Goal: Task Accomplishment & Management: Use online tool/utility

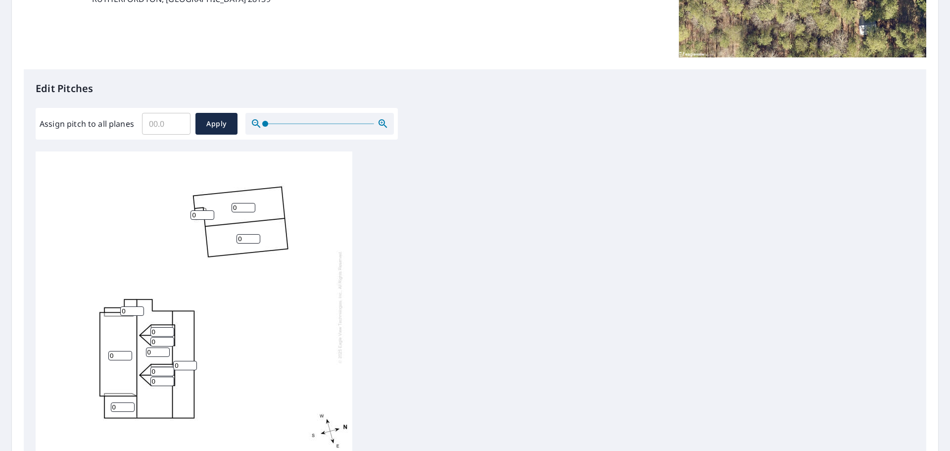
scroll to position [198, 0]
click at [115, 406] on input "0" at bounding box center [123, 405] width 24 height 9
drag, startPoint x: 115, startPoint y: 406, endPoint x: 102, endPoint y: 404, distance: 13.4
click at [102, 404] on div "0 0 0 0 0 0 0 0 0 0 0 0" at bounding box center [194, 305] width 317 height 311
type input "11"
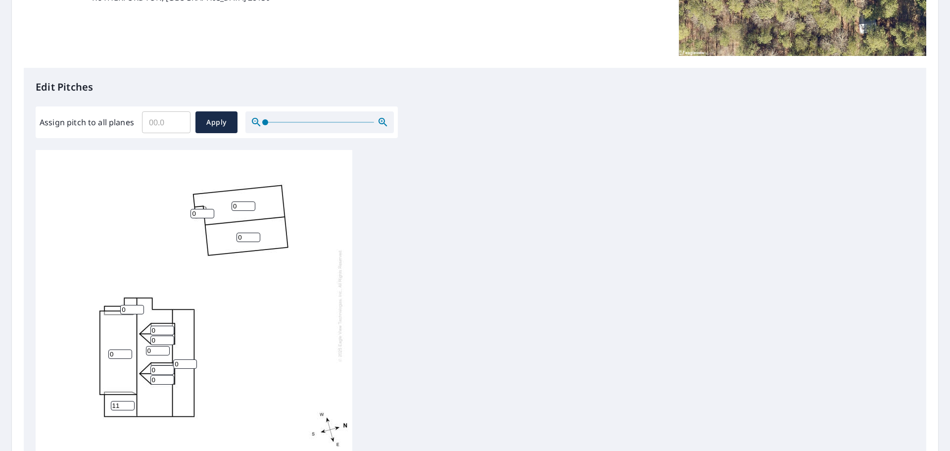
click at [123, 311] on input "0" at bounding box center [132, 309] width 24 height 9
drag, startPoint x: 129, startPoint y: 309, endPoint x: 113, endPoint y: 307, distance: 15.5
click at [113, 307] on div "0 0 0 0 0 11 0 0 0 0 0 0" at bounding box center [194, 305] width 317 height 311
type input "11"
drag, startPoint x: 118, startPoint y: 353, endPoint x: 100, endPoint y: 354, distance: 17.3
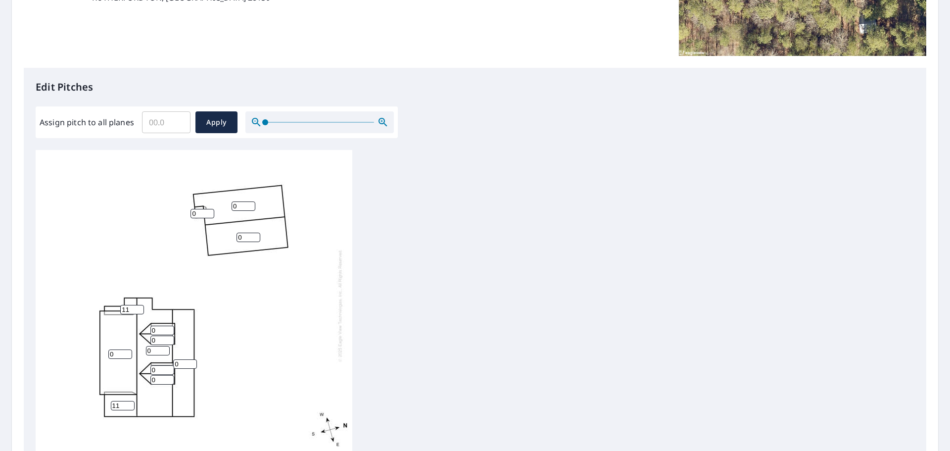
click at [100, 354] on div "0 0 0 0 0 11 11 0 0 0 0 0" at bounding box center [194, 305] width 317 height 311
click at [115, 356] on input "0" at bounding box center [120, 353] width 24 height 9
drag, startPoint x: 122, startPoint y: 356, endPoint x: 73, endPoint y: 357, distance: 48.5
click at [73, 357] on div "02 0 0 0 0 11 11 0 0 0 0 0" at bounding box center [194, 305] width 317 height 311
type input "2"
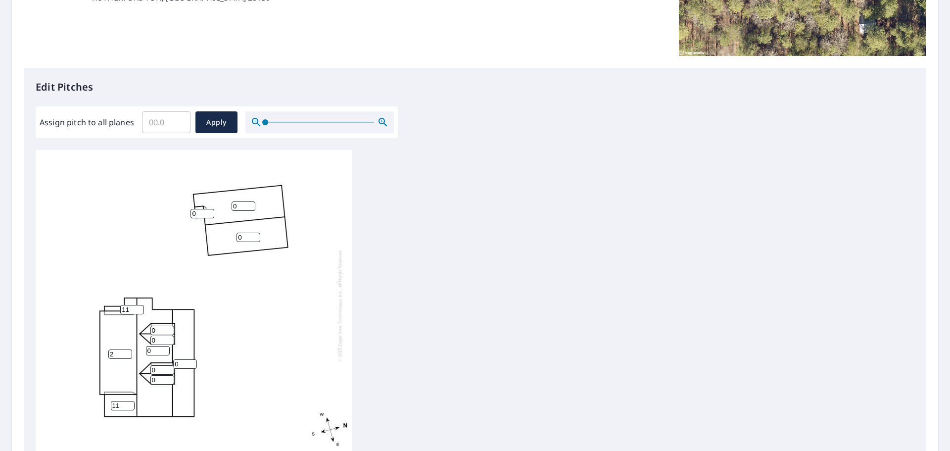
click at [176, 365] on input "0" at bounding box center [185, 363] width 24 height 9
drag, startPoint x: 187, startPoint y: 360, endPoint x: 171, endPoint y: 364, distance: 16.8
click at [171, 364] on div "2 0 0 0 0 11 11 0 0 0 0 0" at bounding box center [194, 305] width 317 height 311
type input "3"
click at [142, 374] on div "2 0 0 0 3 11 11 0 0 0 0 0" at bounding box center [194, 305] width 317 height 311
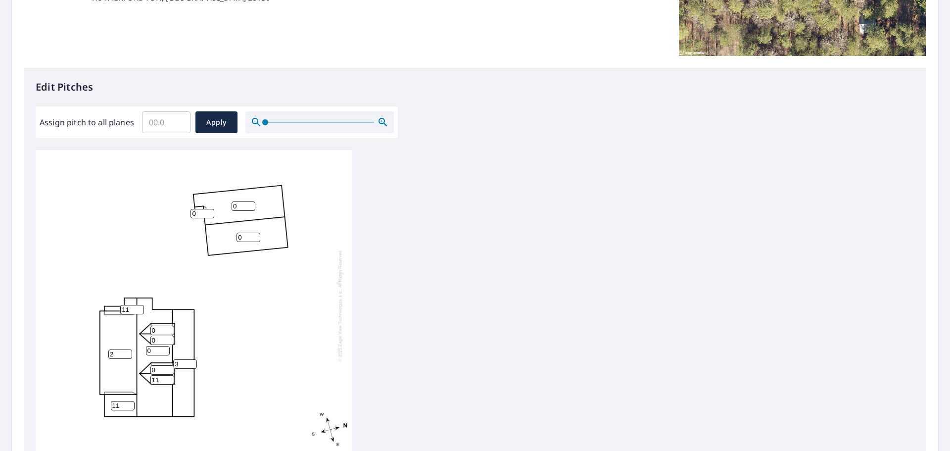
type input "11"
click at [158, 369] on input "0" at bounding box center [162, 369] width 24 height 9
drag, startPoint x: 163, startPoint y: 371, endPoint x: 124, endPoint y: 372, distance: 39.6
click at [124, 372] on div "2 0 0 0 3 11 11 0 0 11 0 0" at bounding box center [194, 305] width 317 height 311
type input "11"
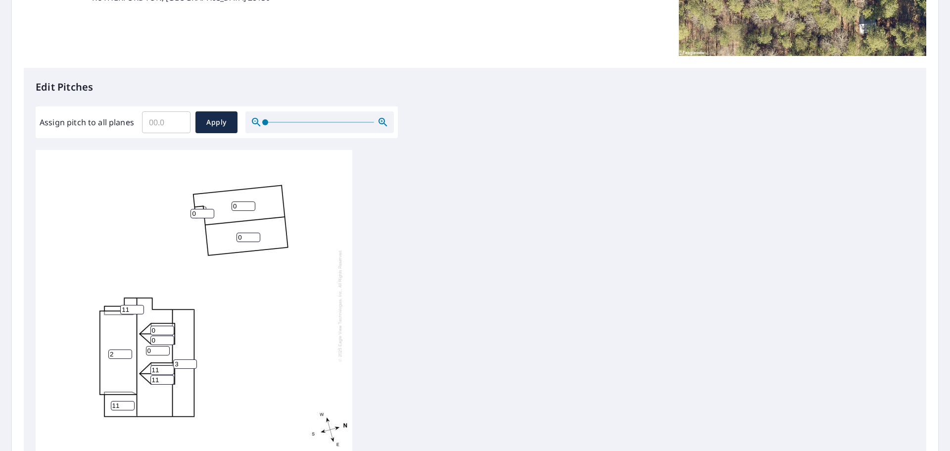
drag, startPoint x: 157, startPoint y: 349, endPoint x: 142, endPoint y: 348, distance: 14.9
click at [142, 348] on div "2 0 0 0 3 11 11 11 0 11 0 0" at bounding box center [194, 305] width 317 height 311
type input "11"
drag, startPoint x: 159, startPoint y: 337, endPoint x: 144, endPoint y: 337, distance: 14.3
click at [144, 337] on div "2 11 0 0 3 11 11 11 0 11 0 0" at bounding box center [194, 305] width 317 height 311
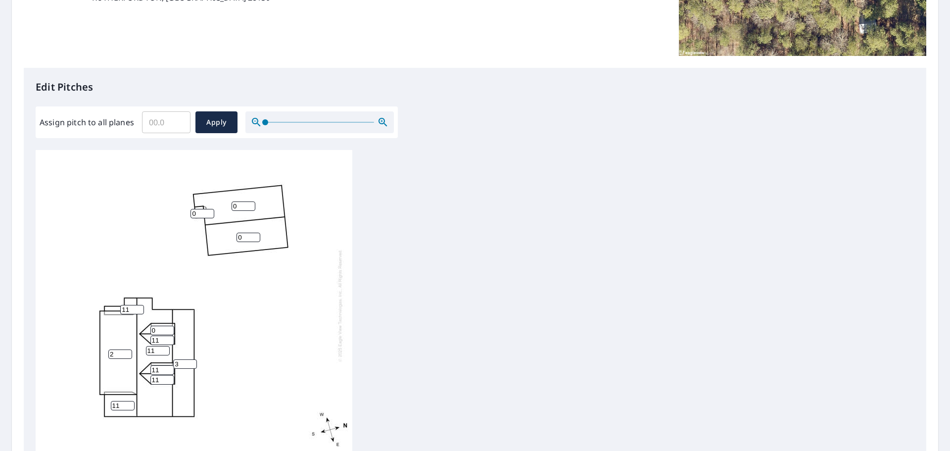
type input "11"
drag, startPoint x: 164, startPoint y: 331, endPoint x: 177, endPoint y: 325, distance: 13.7
click at [138, 328] on div "2 11 0 0 3 11 11 11 0 11 11 0" at bounding box center [194, 305] width 317 height 311
type input "11"
drag, startPoint x: 244, startPoint y: 240, endPoint x: 220, endPoint y: 238, distance: 24.3
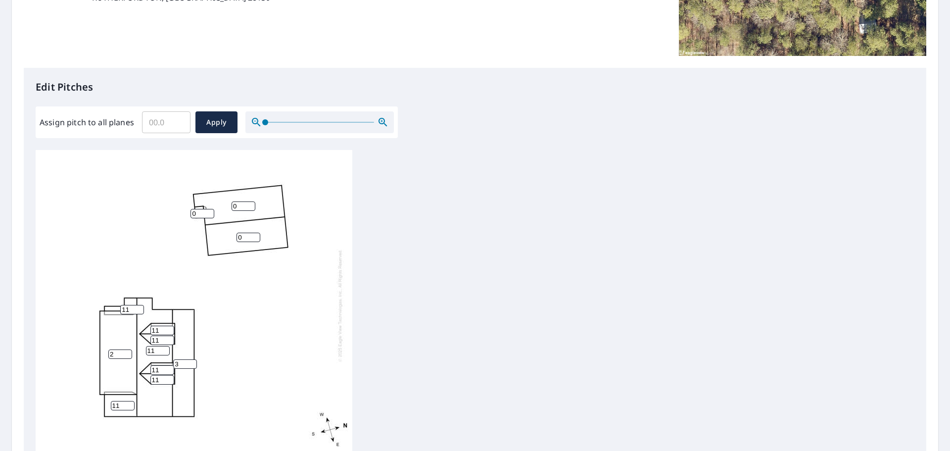
click at [220, 238] on div "2 11 0 0 3 11 11 11 11 11 11 0" at bounding box center [194, 305] width 317 height 311
type input "11"
drag, startPoint x: 240, startPoint y: 205, endPoint x: 223, endPoint y: 207, distance: 17.0
click at [223, 207] on div "2 11 0 11 3 11 11 11 11 11 11 0" at bounding box center [194, 305] width 317 height 311
type input "11"
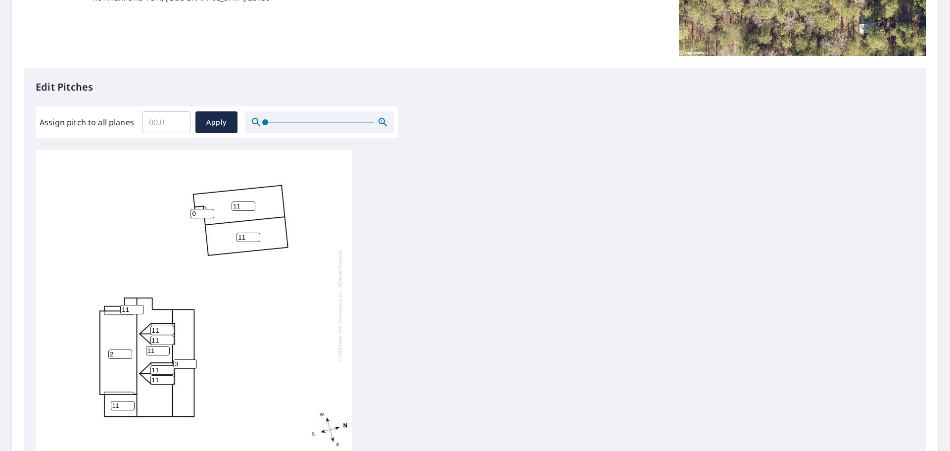
drag, startPoint x: 201, startPoint y: 211, endPoint x: 191, endPoint y: 214, distance: 10.2
click at [188, 213] on div "2 11 11 11 3 11 11 11 11 11 11 0" at bounding box center [194, 305] width 317 height 311
type input "4"
click at [211, 118] on span "Apply" at bounding box center [216, 122] width 26 height 12
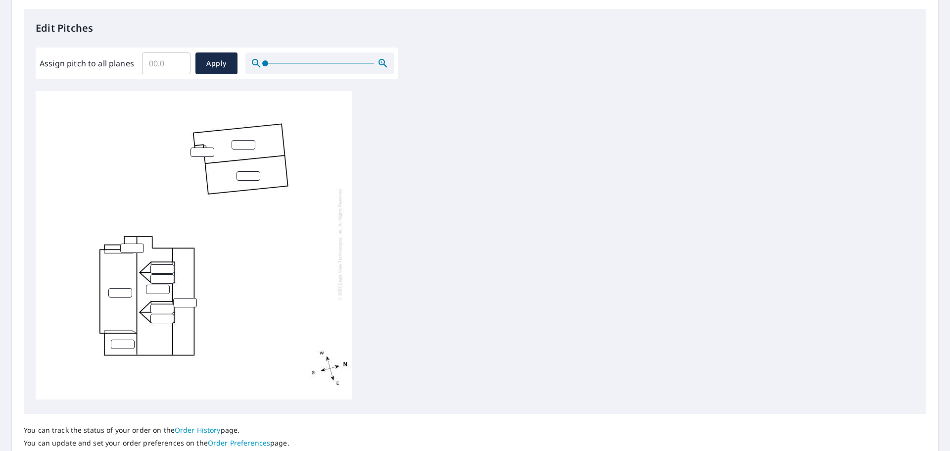
scroll to position [332, 0]
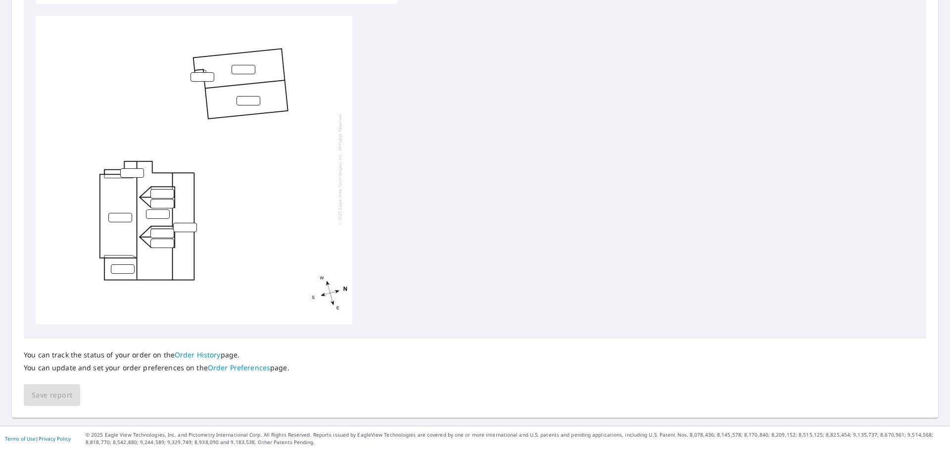
click at [111, 213] on input "number" at bounding box center [120, 217] width 24 height 9
click at [122, 214] on input "number" at bounding box center [120, 217] width 24 height 9
type input "3"
click at [128, 168] on input "number" at bounding box center [132, 172] width 24 height 9
click at [186, 223] on input "number" at bounding box center [185, 227] width 24 height 9
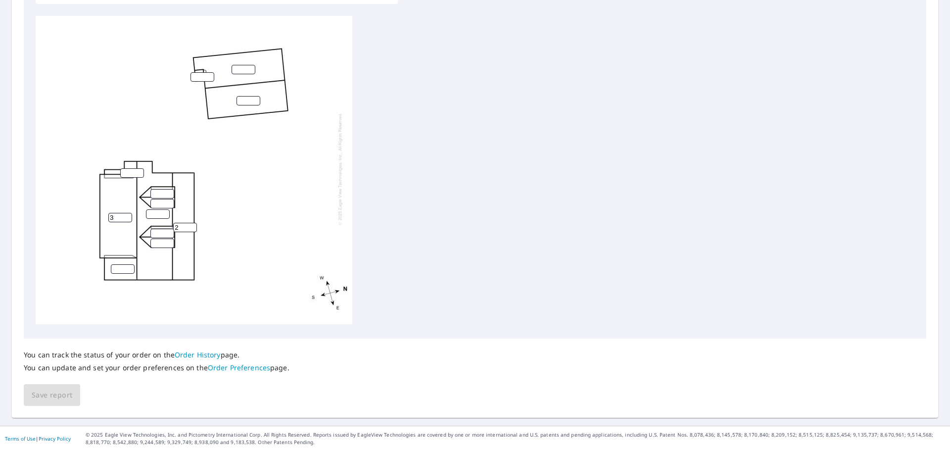
type input "2"
click at [154, 209] on input "number" at bounding box center [158, 213] width 24 height 9
type input "11"
click at [155, 189] on input "number" at bounding box center [162, 193] width 24 height 9
type input "11"
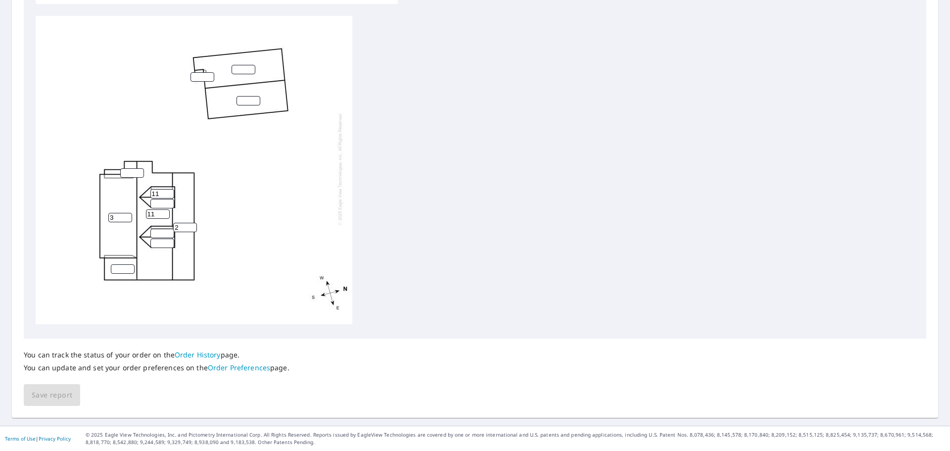
click at [159, 199] on input "number" at bounding box center [162, 203] width 24 height 9
type input "11"
click at [158, 228] on input "number" at bounding box center [162, 232] width 24 height 9
type input "11"
click at [158, 238] on input "number" at bounding box center [162, 242] width 24 height 9
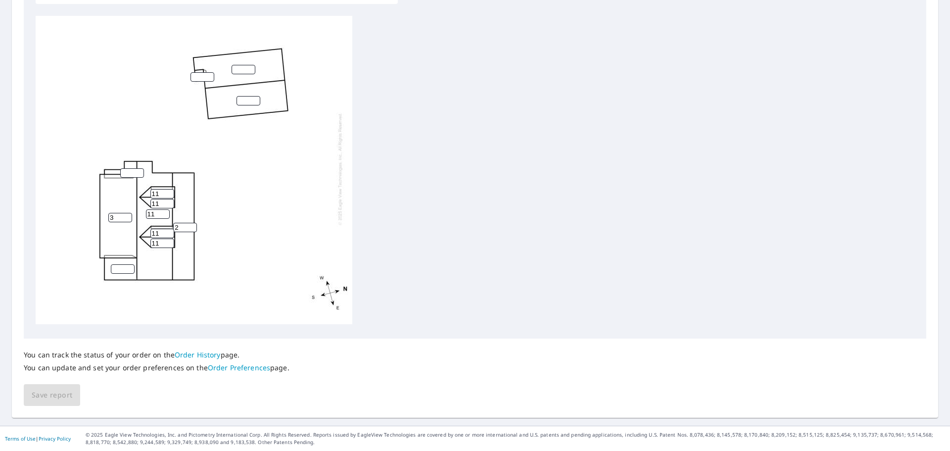
type input "11"
click at [115, 264] on input "number" at bounding box center [123, 268] width 24 height 9
type input "4"
click at [138, 168] on input "0" at bounding box center [132, 172] width 24 height 9
type input "0"
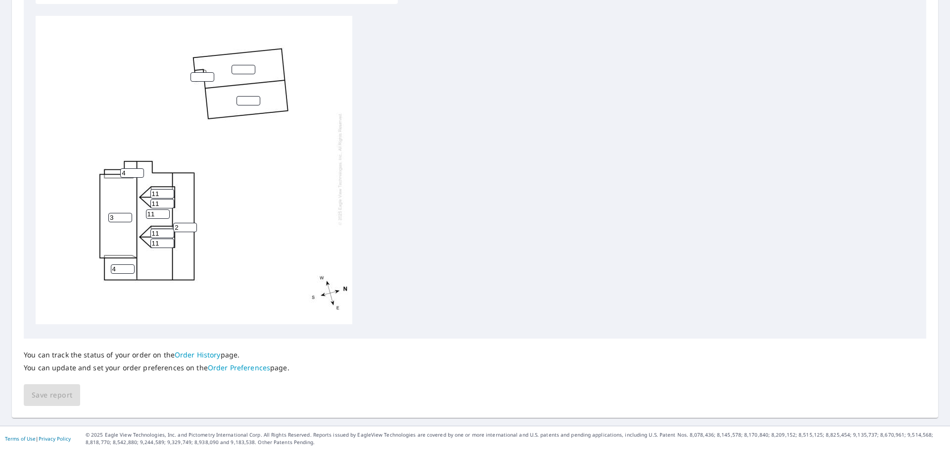
type input "4"
click at [256, 96] on input "number" at bounding box center [248, 100] width 24 height 9
type input "11"
click at [237, 65] on input "number" at bounding box center [243, 69] width 24 height 9
type input "11"
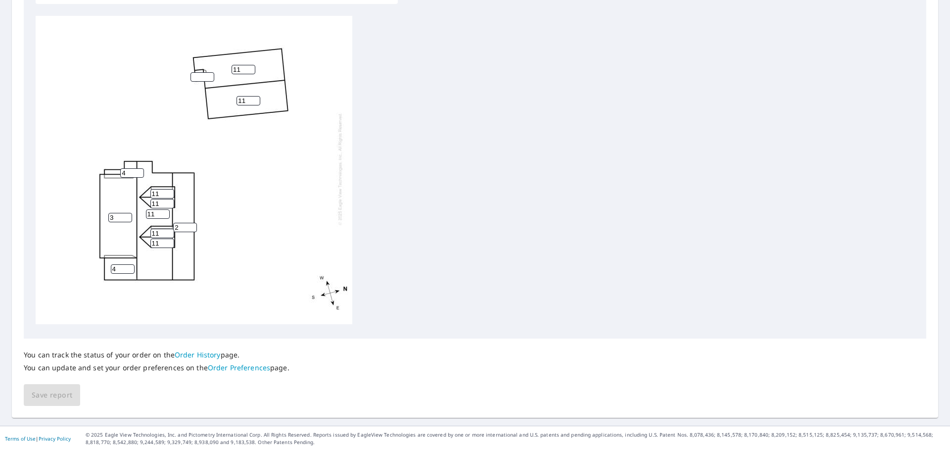
click at [200, 72] on input "number" at bounding box center [202, 76] width 24 height 9
type input "4"
click at [40, 391] on span "Save report" at bounding box center [52, 395] width 41 height 12
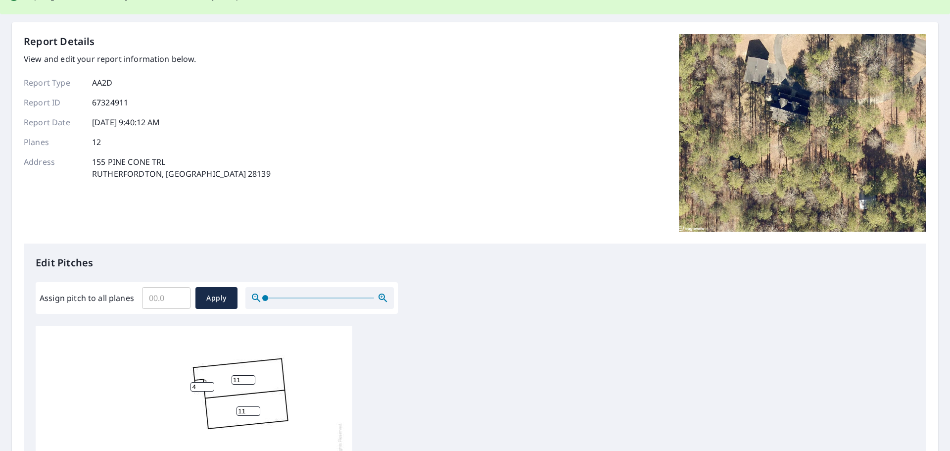
scroll to position [0, 0]
